Goal: Navigation & Orientation: Find specific page/section

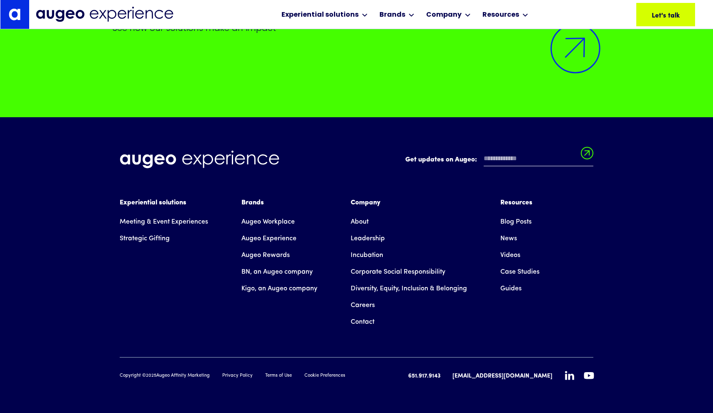
scroll to position [7803, 0]
click at [365, 306] on link "Careers" at bounding box center [363, 304] width 24 height 17
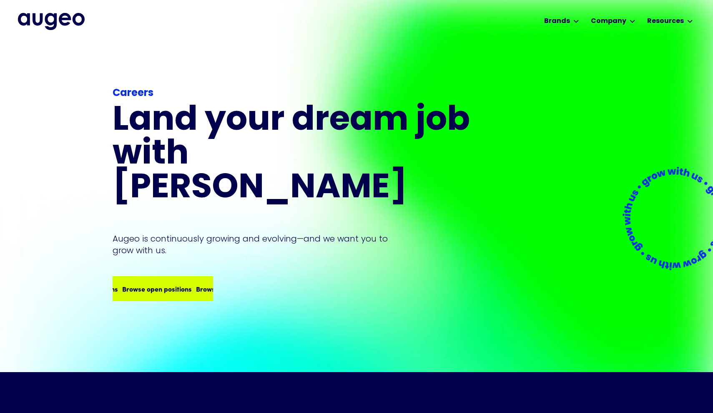
click at [183, 277] on div "Browse open positions Browse open positions Browse open positions Browse open p…" at bounding box center [162, 288] width 99 height 23
